Goal: Task Accomplishment & Management: Use online tool/utility

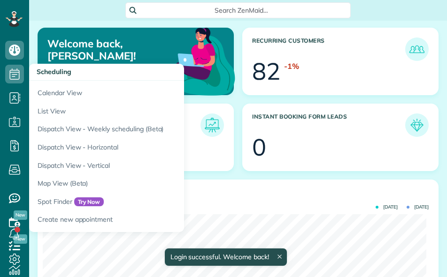
scroll to position [170, 383]
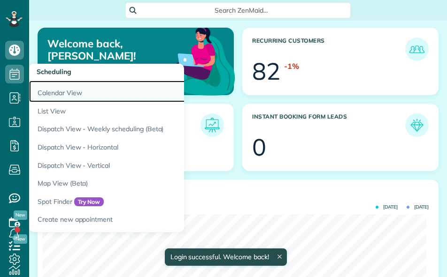
click at [47, 91] on link "Calendar View" at bounding box center [146, 92] width 235 height 22
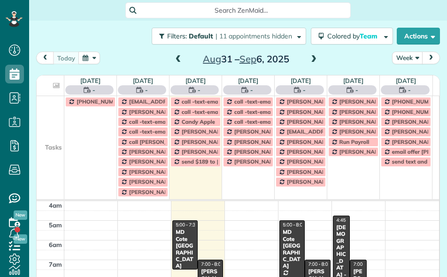
scroll to position [60, 0]
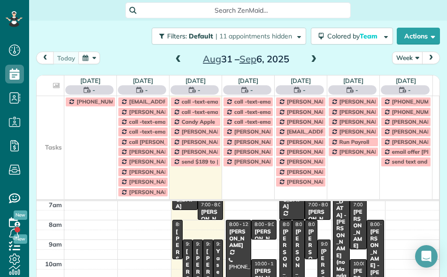
click at [55, 115] on td at bounding box center [51, 112] width 28 height 10
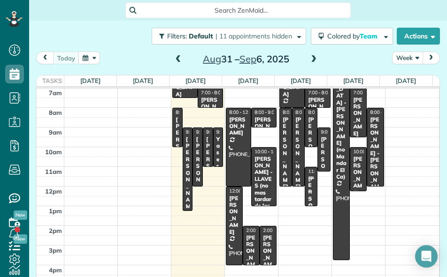
click at [401, 58] on button "Week" at bounding box center [407, 58] width 31 height 13
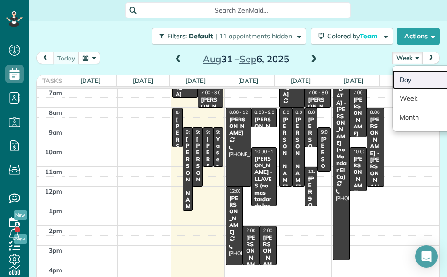
click at [405, 77] on link "Day" at bounding box center [429, 79] width 74 height 19
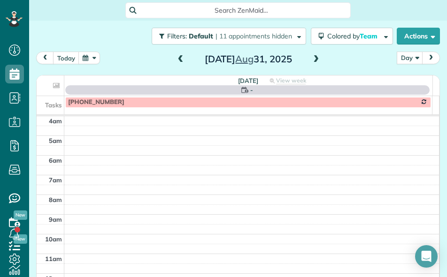
scroll to position [60, 0]
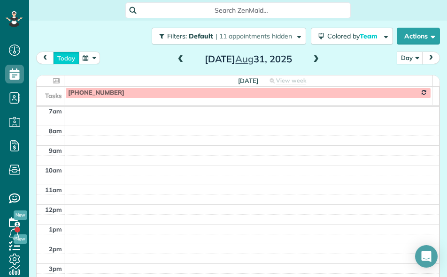
click at [58, 60] on button "today" at bounding box center [66, 58] width 26 height 13
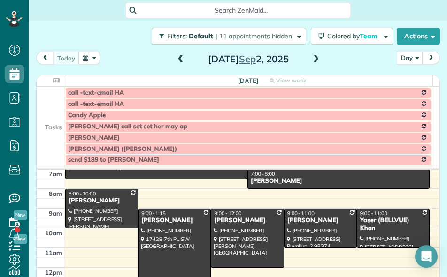
click at [314, 57] on span at bounding box center [316, 59] width 10 height 8
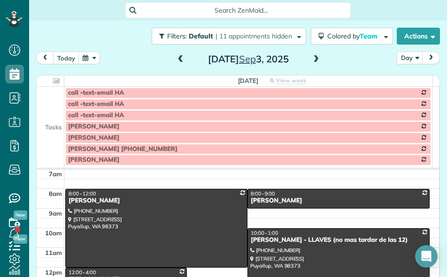
click at [52, 120] on td at bounding box center [51, 115] width 28 height 11
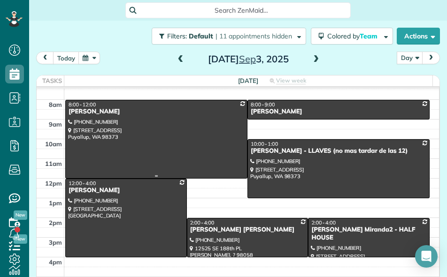
scroll to position [67, 0]
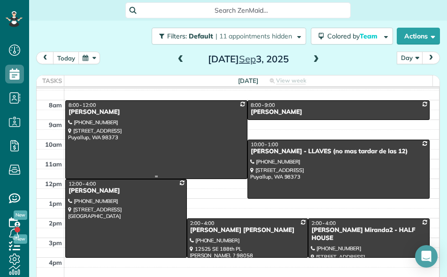
click at [174, 130] on div at bounding box center [156, 140] width 181 height 78
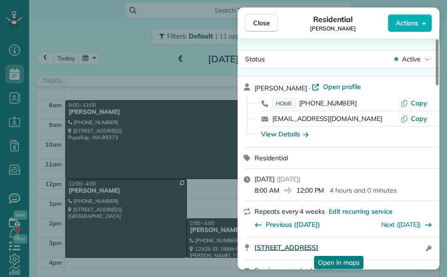
drag, startPoint x: 253, startPoint y: 249, endPoint x: 379, endPoint y: 245, distance: 125.8
click at [379, 245] on div "[STREET_ADDRESS] Open in maps Open in maps Open access information" at bounding box center [338, 248] width 202 height 23
click at [409, 103] on button "Copy" at bounding box center [413, 103] width 27 height 9
click at [282, 133] on div "View Details" at bounding box center [284, 133] width 47 height 9
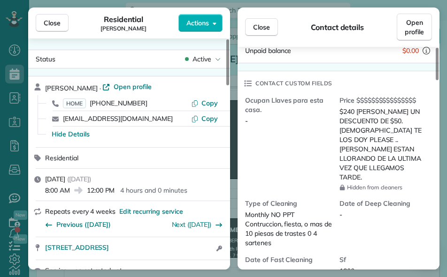
scroll to position [281, 0]
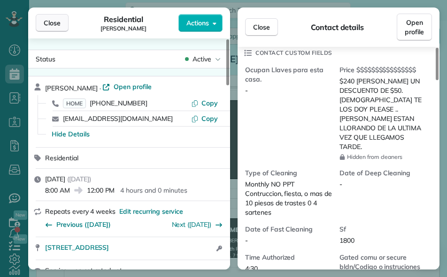
click at [56, 26] on span "Close" at bounding box center [52, 22] width 17 height 9
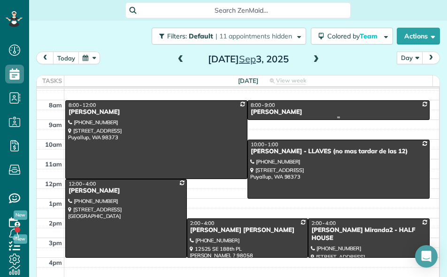
click at [260, 105] on span "8:00 - 9:00" at bounding box center [262, 105] width 24 height 7
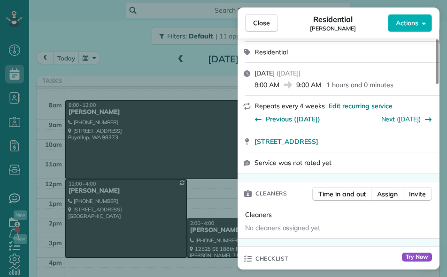
scroll to position [188, 0]
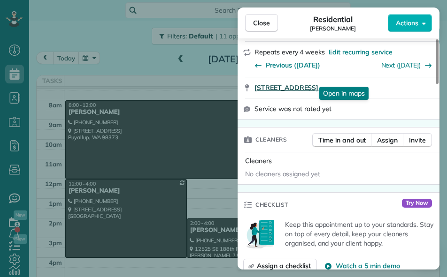
drag, startPoint x: 252, startPoint y: 80, endPoint x: 397, endPoint y: 78, distance: 144.5
click at [397, 78] on div "[STREET_ADDRESS] Open in maps Open in maps" at bounding box center [338, 87] width 202 height 21
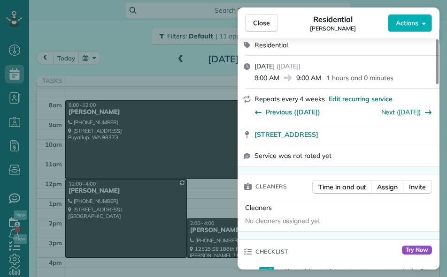
scroll to position [93, 0]
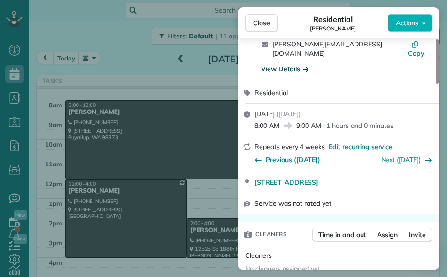
click at [283, 64] on div "View Details" at bounding box center [284, 68] width 47 height 9
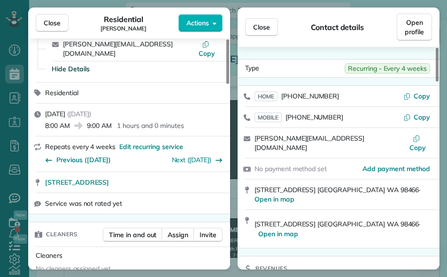
scroll to position [0, 0]
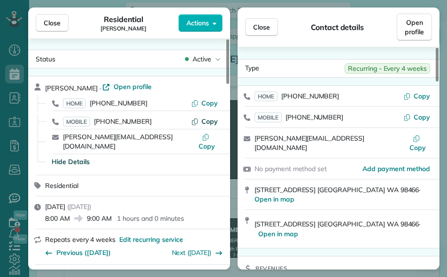
click at [212, 117] on span "Copy" at bounding box center [209, 121] width 16 height 8
click at [55, 21] on span "Close" at bounding box center [52, 22] width 17 height 9
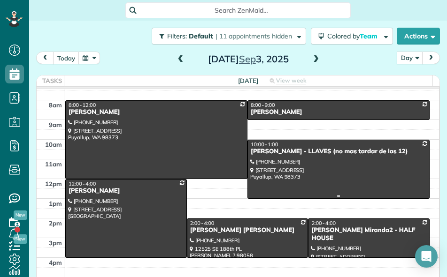
click at [266, 166] on div at bounding box center [338, 169] width 181 height 58
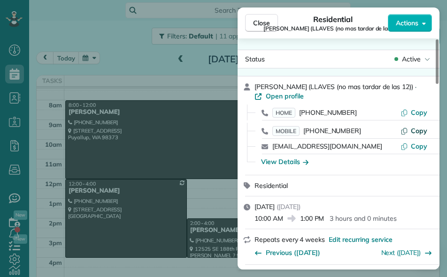
click at [418, 128] on span "Copy" at bounding box center [418, 131] width 16 height 8
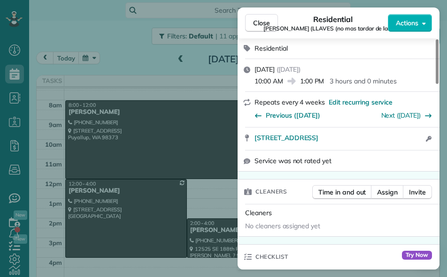
scroll to position [141, 0]
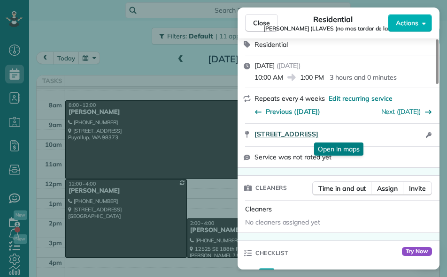
drag, startPoint x: 251, startPoint y: 136, endPoint x: 374, endPoint y: 136, distance: 122.9
click at [374, 136] on div "[STREET_ADDRESS] Open in maps Open in maps Open access information" at bounding box center [338, 135] width 202 height 23
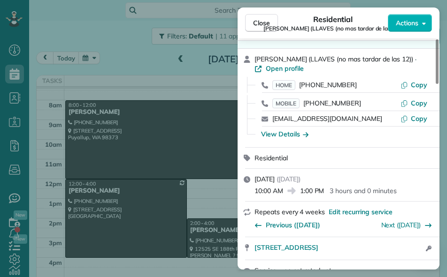
scroll to position [0, 0]
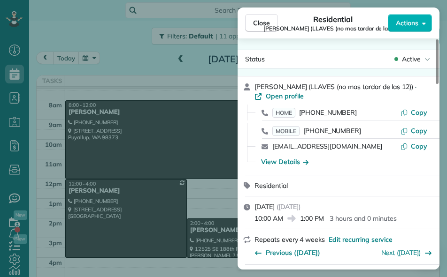
click at [276, 159] on div "View Details" at bounding box center [284, 161] width 47 height 9
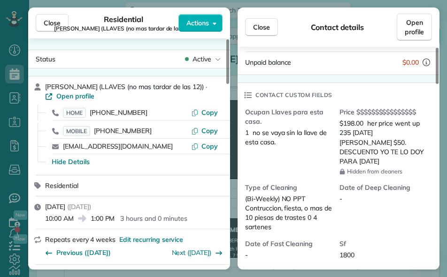
scroll to position [236, 0]
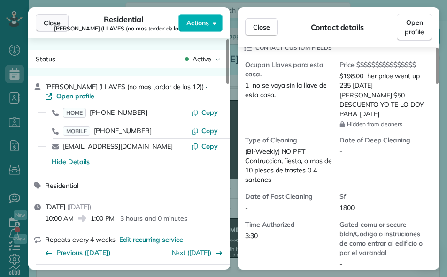
click at [45, 29] on button "Close" at bounding box center [52, 23] width 33 height 18
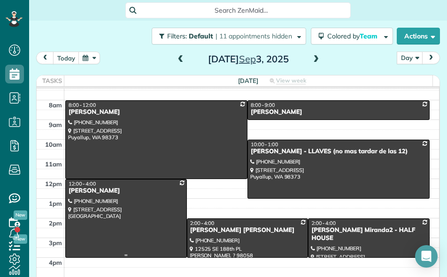
click at [128, 206] on div at bounding box center [126, 219] width 121 height 78
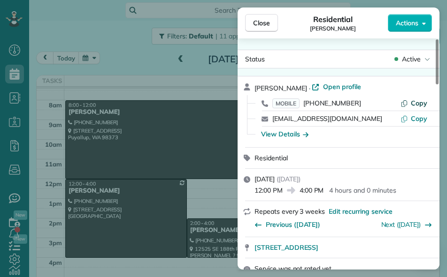
drag, startPoint x: 411, startPoint y: 101, endPoint x: 399, endPoint y: 99, distance: 12.0
click at [410, 101] on button "Copy" at bounding box center [413, 103] width 27 height 9
drag, startPoint x: 252, startPoint y: 251, endPoint x: 373, endPoint y: 247, distance: 121.5
click at [373, 247] on div "[STREET_ADDRESS] Open in maps Open in maps" at bounding box center [338, 247] width 202 height 21
click at [272, 135] on div "View Details" at bounding box center [284, 133] width 47 height 9
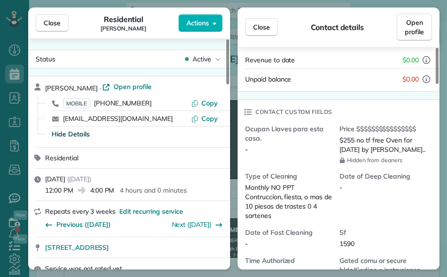
scroll to position [188, 0]
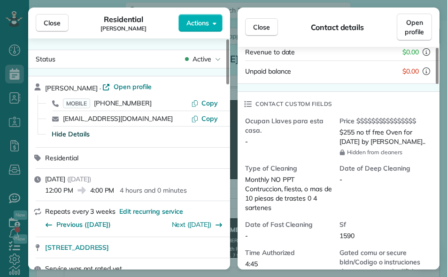
drag, startPoint x: 49, startPoint y: 25, endPoint x: 68, endPoint y: 263, distance: 238.6
click at [49, 25] on span "Close" at bounding box center [52, 22] width 17 height 9
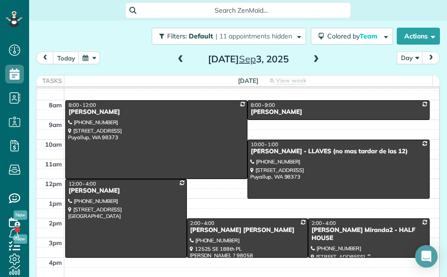
click at [329, 238] on div at bounding box center [368, 238] width 121 height 38
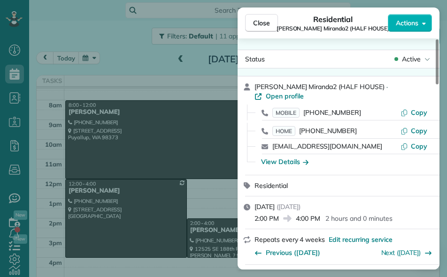
drag, startPoint x: 425, startPoint y: 101, endPoint x: 387, endPoint y: 100, distance: 38.9
click at [425, 108] on span "Copy" at bounding box center [418, 112] width 16 height 8
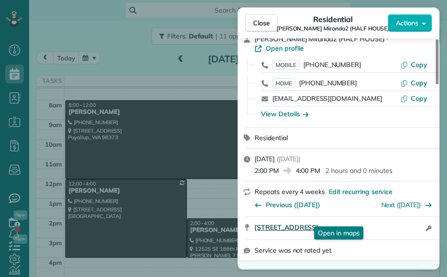
drag, startPoint x: 251, startPoint y: 224, endPoint x: 367, endPoint y: 218, distance: 116.0
click at [367, 218] on div "[STREET_ADDRESS] Open in maps Open in maps Open access information" at bounding box center [338, 228] width 202 height 23
click at [257, 19] on span "Close" at bounding box center [261, 22] width 17 height 9
